Goal: Task Accomplishment & Management: Use online tool/utility

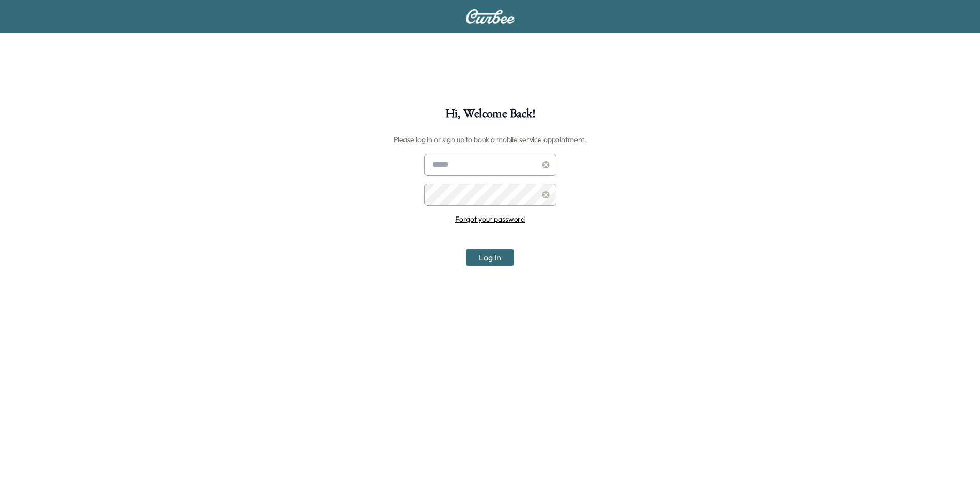
click at [478, 159] on input "text" at bounding box center [490, 165] width 132 height 22
type input "**********"
click at [466, 249] on button "Log In" at bounding box center [490, 257] width 48 height 17
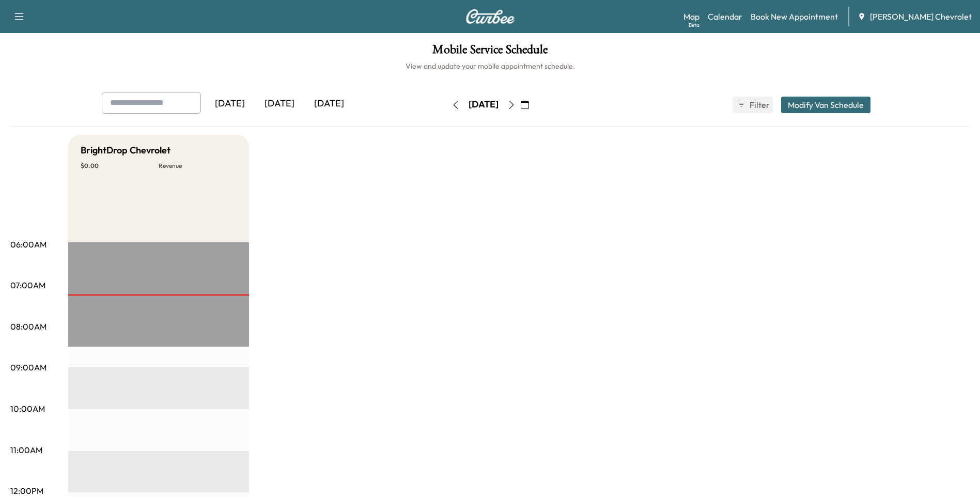
click at [241, 109] on div "[DATE]" at bounding box center [230, 104] width 50 height 24
click at [300, 105] on div "[DATE]" at bounding box center [280, 104] width 50 height 24
click at [328, 104] on div "[DATE]" at bounding box center [329, 104] width 50 height 24
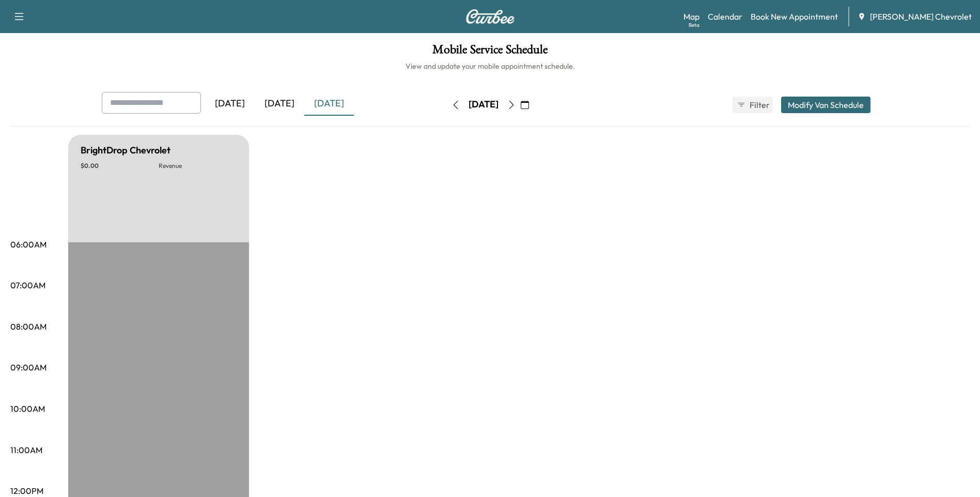
click at [287, 105] on div "[DATE]" at bounding box center [280, 104] width 50 height 24
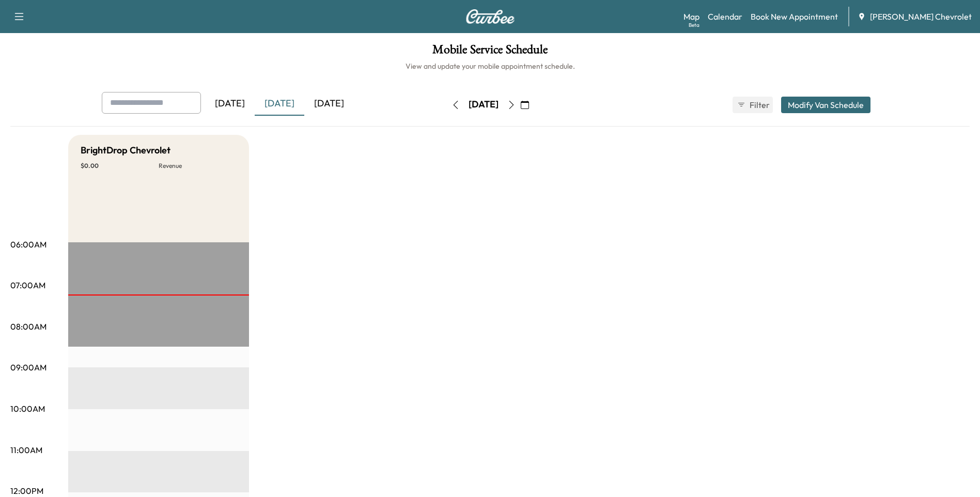
click at [191, 294] on div at bounding box center [158, 294] width 181 height 1
